Goal: Task Accomplishment & Management: Use online tool/utility

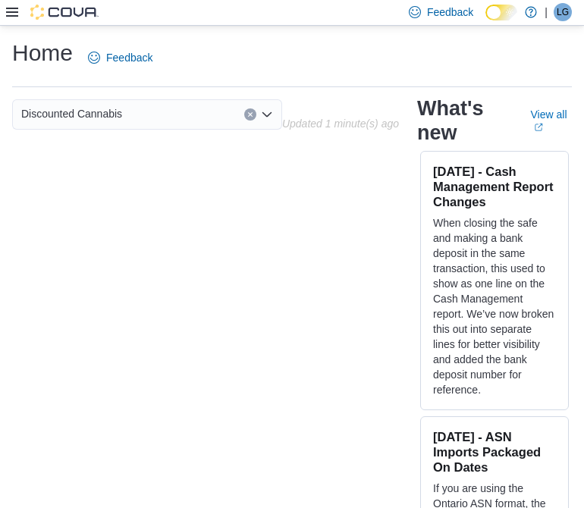
click at [14, 16] on icon at bounding box center [12, 12] width 12 height 9
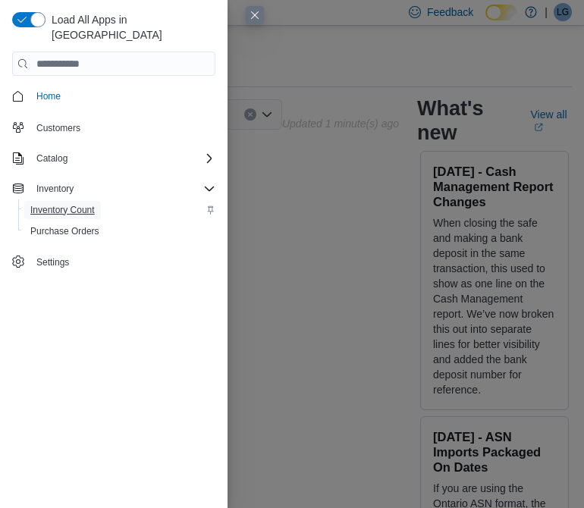
click at [44, 204] on span "Inventory Count" at bounding box center [62, 210] width 65 height 12
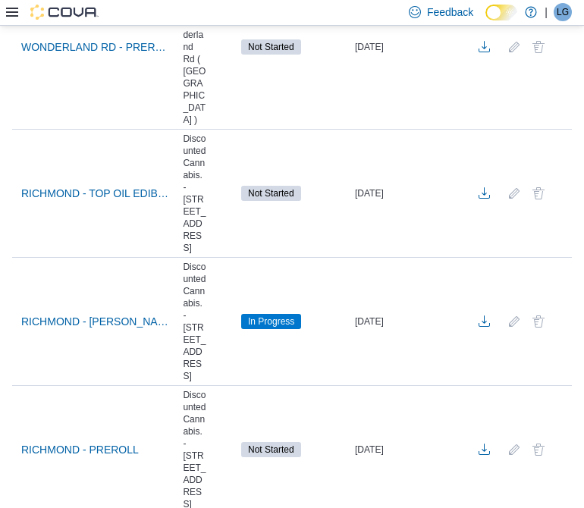
scroll to position [6881, 0]
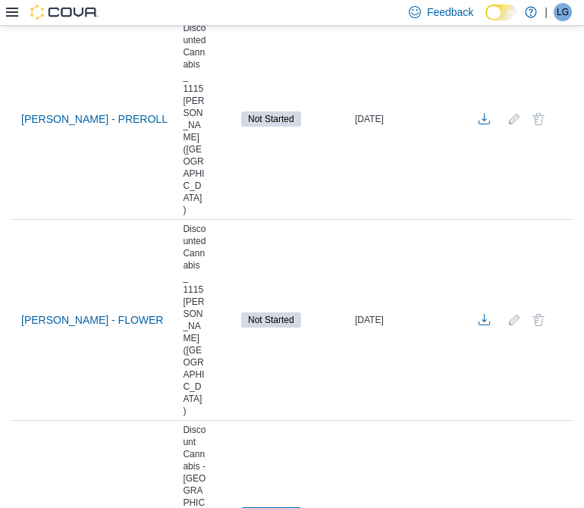
scroll to position [8477, 0]
